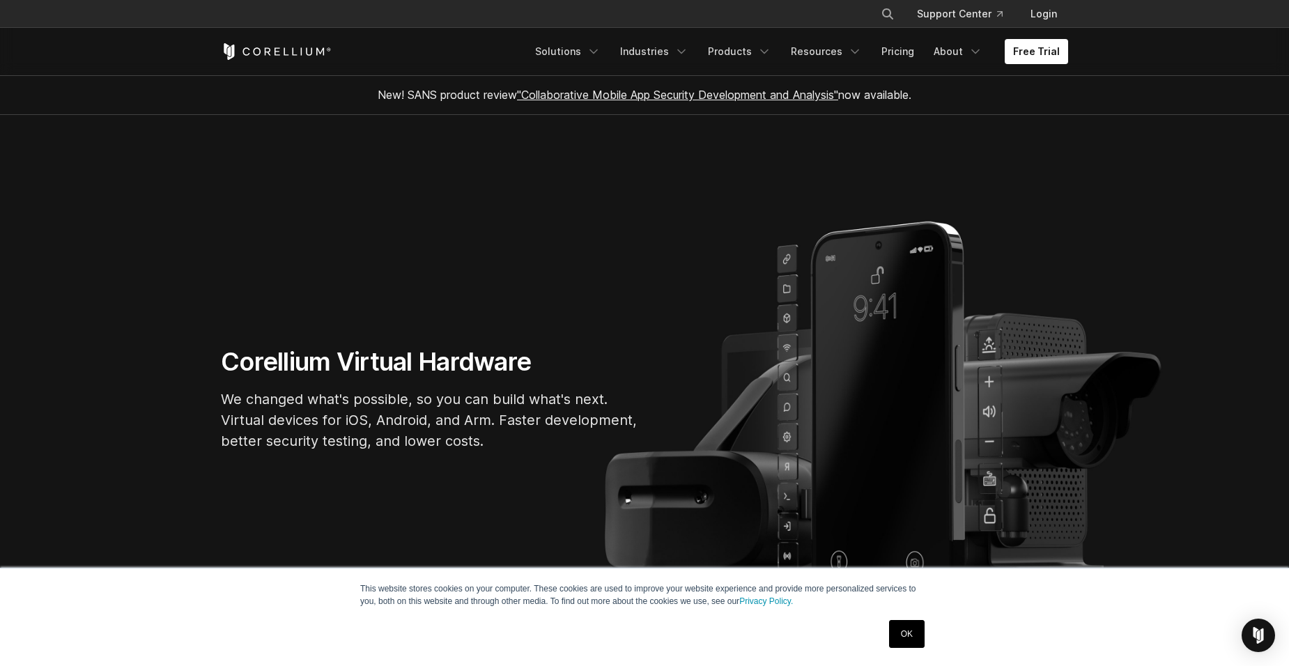
click at [891, 631] on link "OK" at bounding box center [907, 634] width 36 height 28
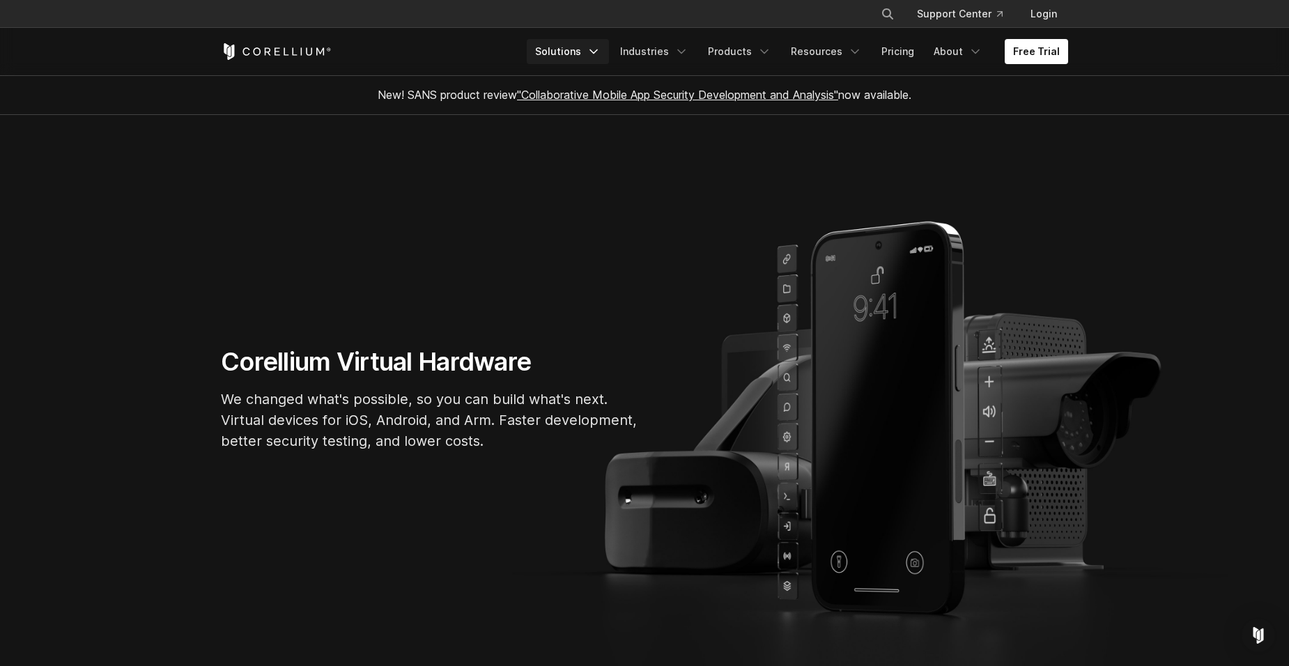
click at [595, 49] on link "Solutions" at bounding box center [568, 51] width 82 height 25
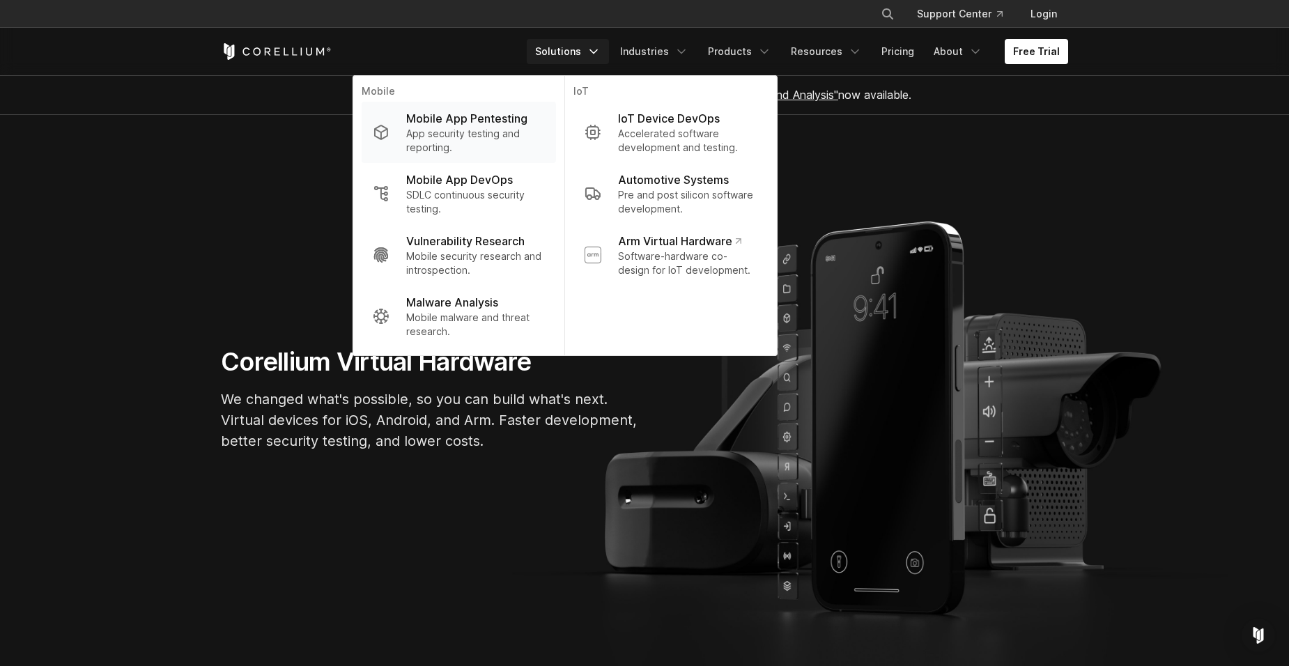
click at [502, 125] on p "Mobile App Pentesting" at bounding box center [466, 118] width 121 height 17
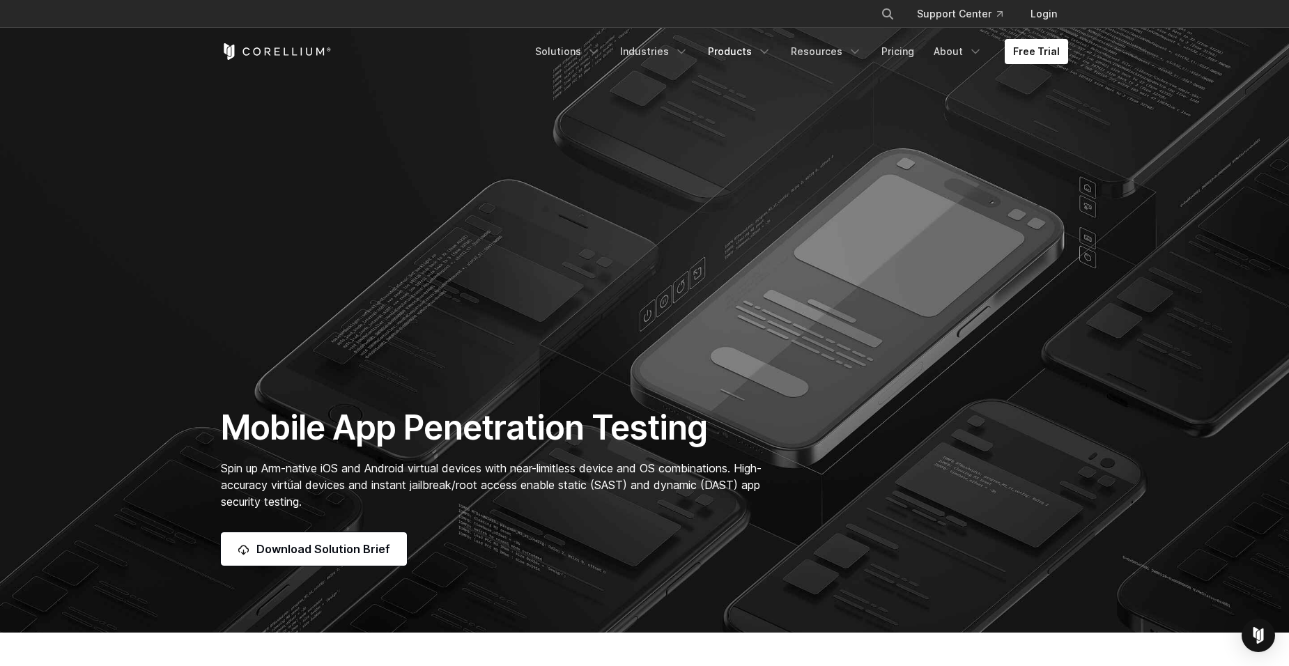
click at [730, 52] on link "Products" at bounding box center [740, 51] width 80 height 25
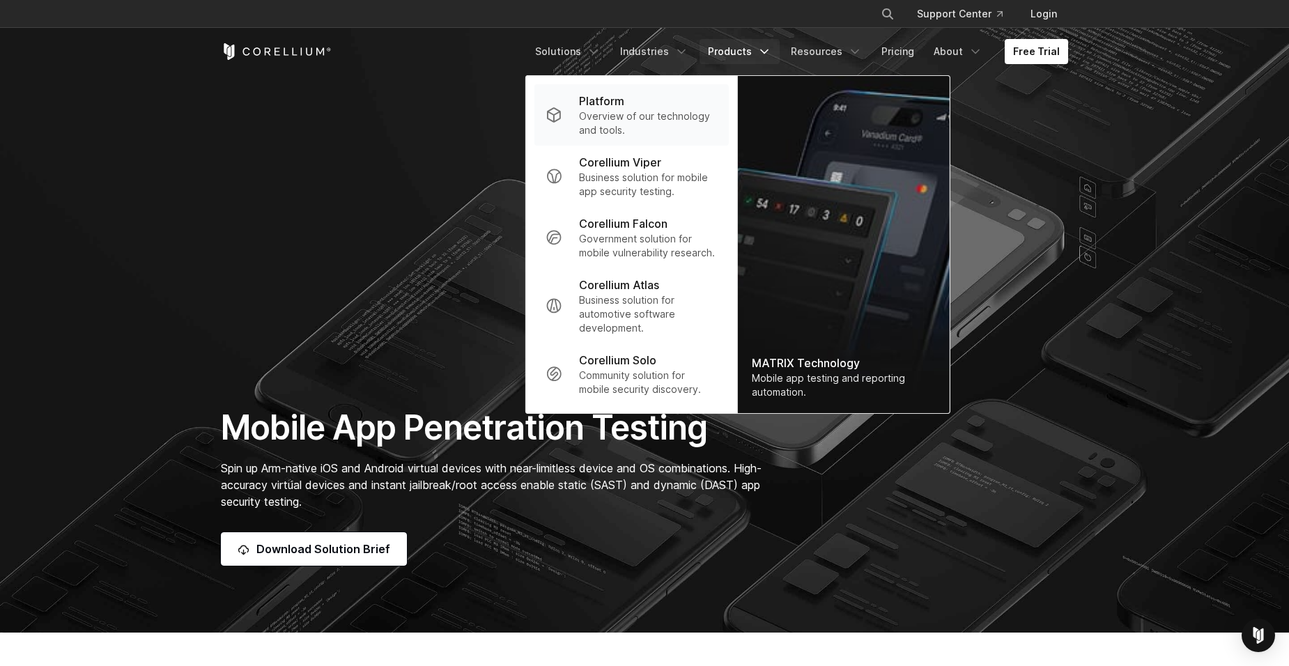
click at [653, 128] on p "Overview of our technology and tools." at bounding box center [648, 123] width 139 height 28
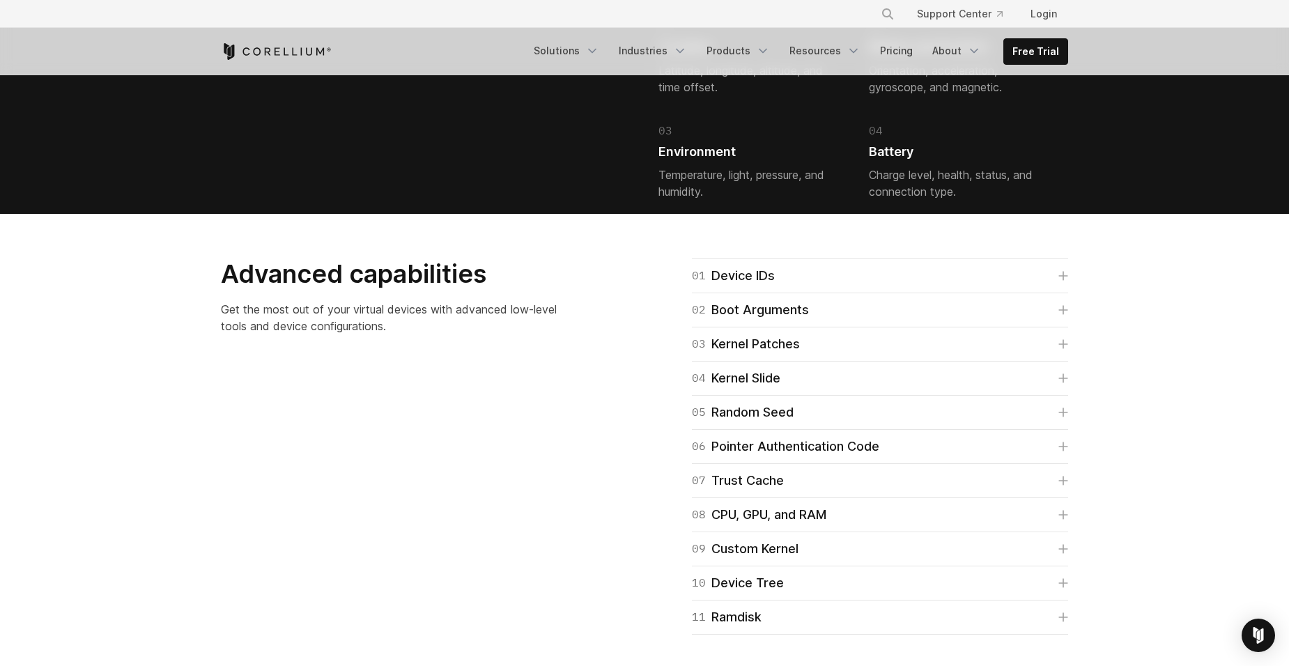
scroll to position [3317, 0]
